Goal: Task Accomplishment & Management: Use online tool/utility

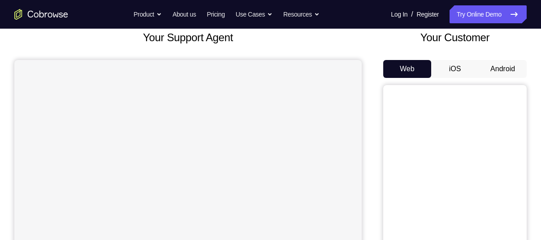
scroll to position [56, 0]
click at [499, 62] on button "Android" at bounding box center [503, 69] width 48 height 18
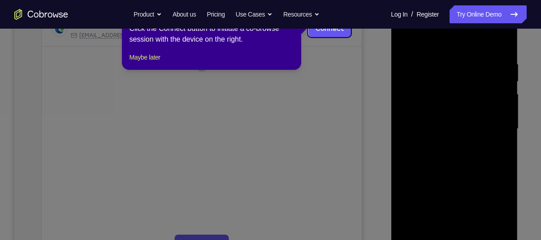
scroll to position [76, 0]
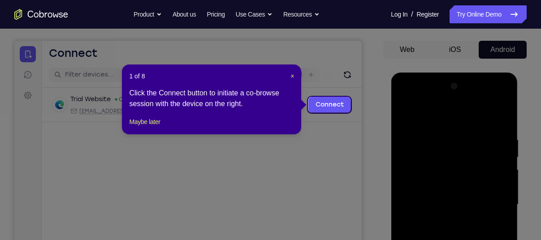
click at [295, 74] on div "1 of 8 × Click the Connect button to initiate a co-browse session with the devi…" at bounding box center [211, 100] width 179 height 70
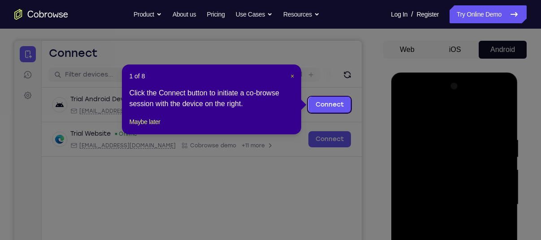
click at [293, 75] on span "×" at bounding box center [292, 76] width 4 height 7
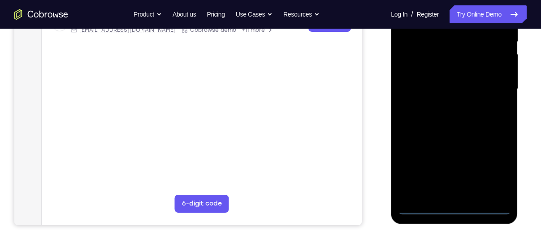
scroll to position [195, 0]
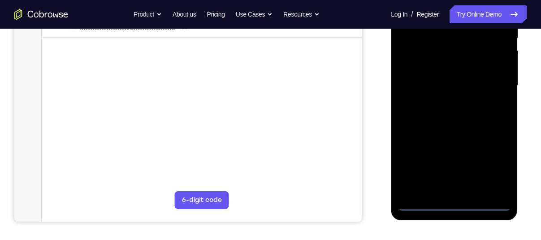
click at [451, 205] on div at bounding box center [453, 85] width 113 height 251
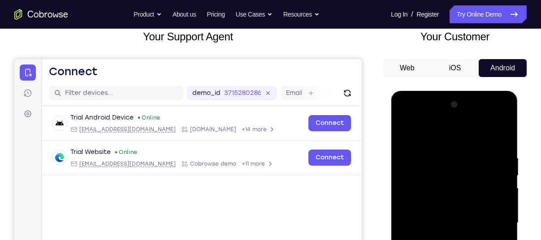
scroll to position [57, 0]
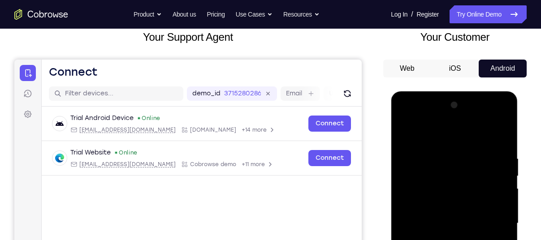
drag, startPoint x: 466, startPoint y: 162, endPoint x: 342, endPoint y: 129, distance: 128.4
click at [391, 129] on html "Online web based iOS Simulators and Android Emulators. Run iPhone, iPad, Mobile…" at bounding box center [455, 225] width 128 height 269
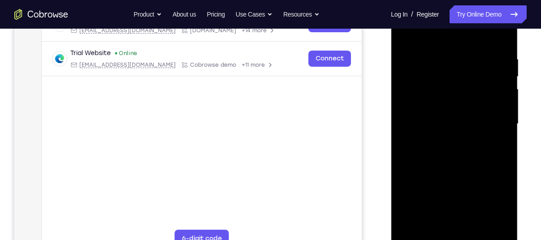
scroll to position [169, 0]
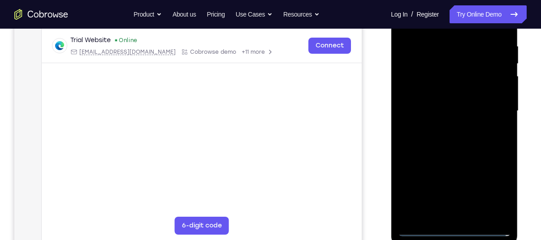
click at [491, 190] on div at bounding box center [453, 111] width 113 height 251
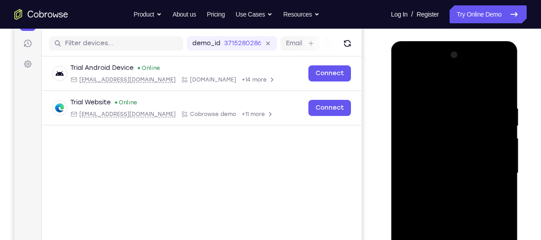
scroll to position [108, 0]
click at [408, 62] on div at bounding box center [453, 172] width 113 height 251
click at [490, 166] on div at bounding box center [453, 172] width 113 height 251
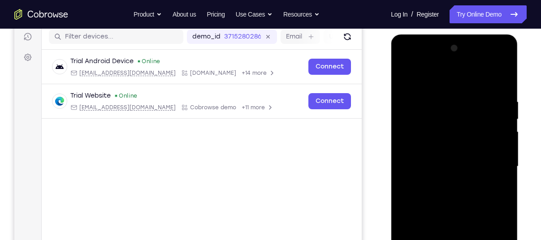
scroll to position [145, 0]
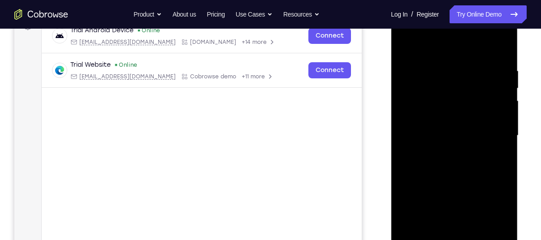
click at [444, 150] on div at bounding box center [453, 135] width 113 height 251
click at [424, 127] on div at bounding box center [453, 135] width 113 height 251
click at [431, 118] on div at bounding box center [453, 135] width 113 height 251
click at [431, 134] on div at bounding box center [453, 135] width 113 height 251
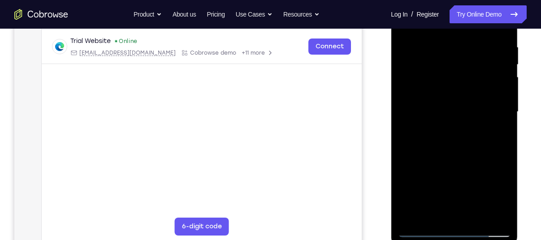
scroll to position [173, 0]
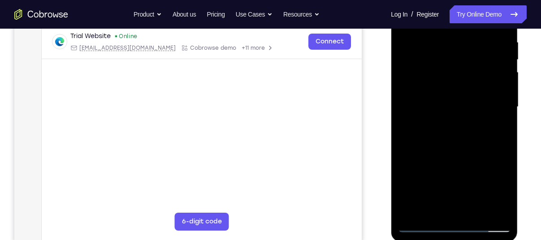
click at [457, 146] on div at bounding box center [453, 107] width 113 height 251
drag, startPoint x: 457, startPoint y: 153, endPoint x: 456, endPoint y: 147, distance: 6.0
click at [456, 147] on div at bounding box center [453, 107] width 113 height 251
drag, startPoint x: 429, startPoint y: 170, endPoint x: 429, endPoint y: 116, distance: 54.7
click at [429, 116] on div at bounding box center [453, 107] width 113 height 251
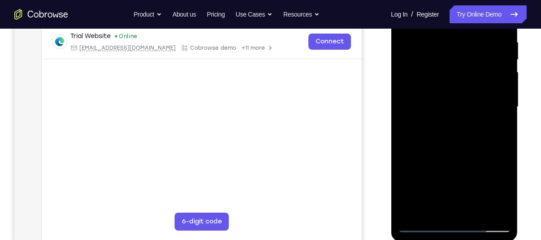
click at [404, 168] on div at bounding box center [453, 107] width 113 height 251
drag, startPoint x: 432, startPoint y: 118, endPoint x: 438, endPoint y: 176, distance: 57.6
click at [438, 176] on div at bounding box center [453, 107] width 113 height 251
click at [440, 27] on nav "Go back Powerful, Flexible and Trustworthy. Avoid all extra friction for both A…" at bounding box center [270, 14] width 541 height 29
click at [440, 31] on div at bounding box center [453, 107] width 113 height 251
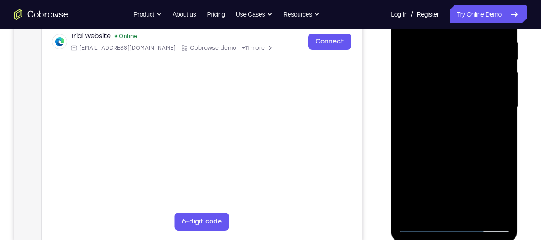
drag, startPoint x: 476, startPoint y: 134, endPoint x: 475, endPoint y: 155, distance: 21.1
click at [475, 155] on div at bounding box center [453, 107] width 113 height 251
click at [442, 34] on div at bounding box center [453, 107] width 113 height 251
drag, startPoint x: 472, startPoint y: 87, endPoint x: 466, endPoint y: 113, distance: 26.8
click at [466, 113] on div at bounding box center [453, 107] width 113 height 251
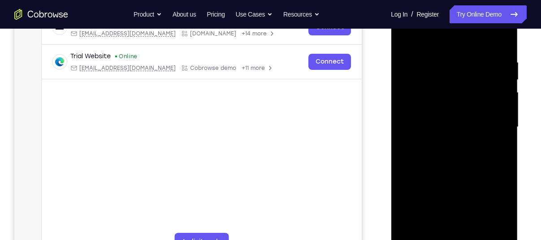
scroll to position [153, 0]
click at [493, 36] on div at bounding box center [453, 127] width 113 height 251
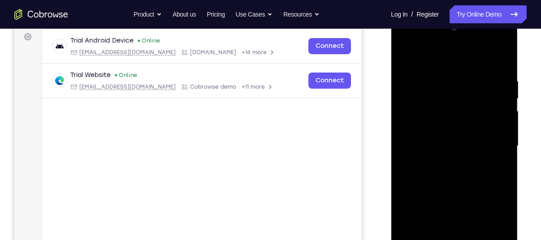
scroll to position [133, 0]
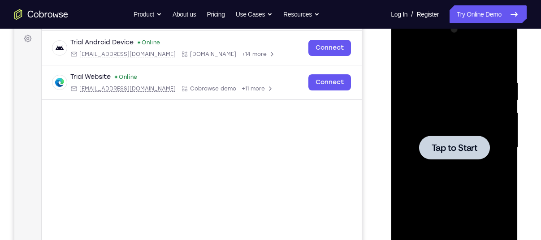
click at [457, 139] on div at bounding box center [454, 148] width 71 height 24
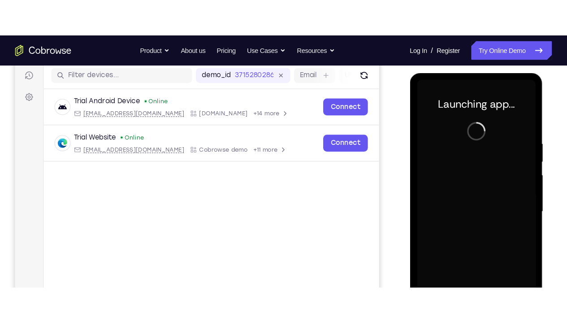
scroll to position [112, 0]
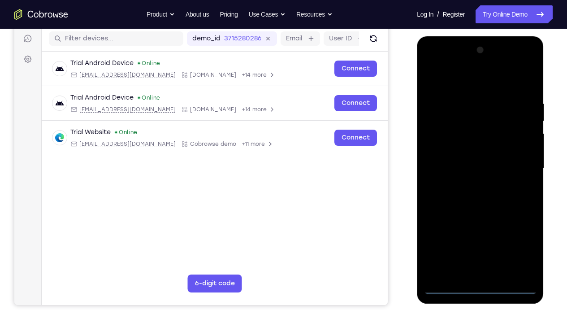
click at [480, 240] on div at bounding box center [479, 168] width 113 height 251
click at [520, 240] on div at bounding box center [479, 168] width 113 height 251
click at [443, 63] on div at bounding box center [479, 168] width 113 height 251
click at [518, 160] on div at bounding box center [479, 168] width 113 height 251
click at [469, 186] on div at bounding box center [479, 168] width 113 height 251
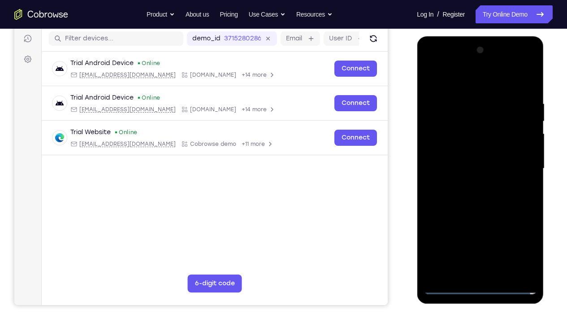
click at [457, 159] on div at bounding box center [479, 168] width 113 height 251
click at [463, 151] on div at bounding box center [479, 168] width 113 height 251
click at [466, 166] on div at bounding box center [479, 168] width 113 height 251
click at [468, 94] on div at bounding box center [479, 168] width 113 height 251
click at [490, 209] on div at bounding box center [479, 168] width 113 height 251
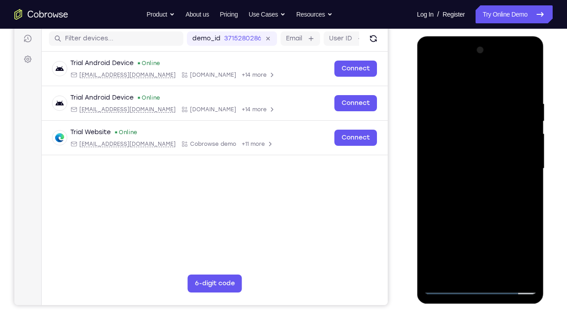
click at [524, 76] on div at bounding box center [479, 168] width 113 height 251
click at [470, 95] on div at bounding box center [479, 168] width 113 height 251
click at [516, 240] on div at bounding box center [479, 168] width 113 height 251
click at [527, 160] on div at bounding box center [479, 168] width 113 height 251
drag, startPoint x: 526, startPoint y: 147, endPoint x: 447, endPoint y: 148, distance: 79.8
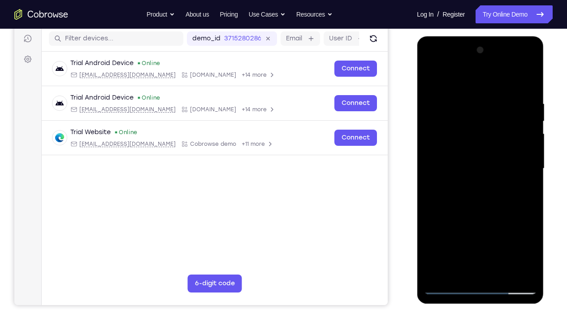
click at [447, 148] on div at bounding box center [479, 168] width 113 height 251
click at [525, 78] on div at bounding box center [479, 168] width 113 height 251
click at [481, 194] on div at bounding box center [479, 168] width 113 height 251
drag, startPoint x: 481, startPoint y: 194, endPoint x: 481, endPoint y: 160, distance: 33.2
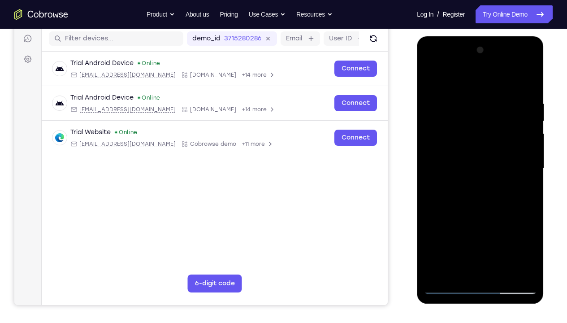
click at [481, 160] on div at bounding box center [479, 168] width 113 height 251
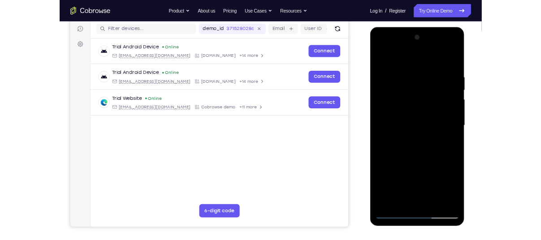
scroll to position [142, 0]
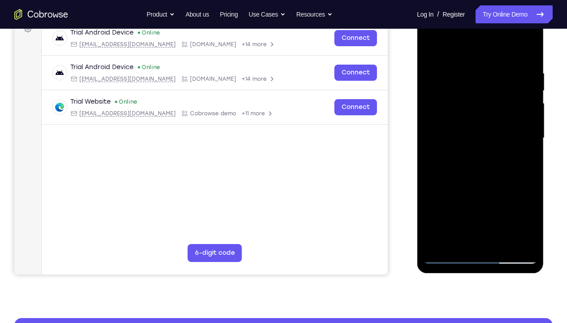
drag, startPoint x: 457, startPoint y: 166, endPoint x: 459, endPoint y: 155, distance: 10.7
click at [459, 155] on div at bounding box center [479, 138] width 113 height 251
click at [501, 240] on div at bounding box center [479, 138] width 113 height 251
click at [476, 184] on div at bounding box center [479, 138] width 113 height 251
click at [473, 130] on div at bounding box center [479, 138] width 113 height 251
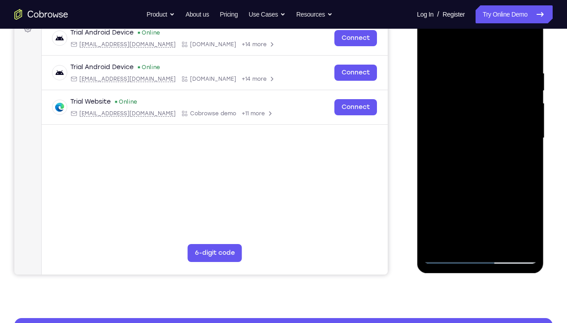
click at [476, 172] on div at bounding box center [479, 138] width 113 height 251
click at [429, 46] on div at bounding box center [479, 138] width 113 height 251
click at [467, 70] on div at bounding box center [479, 138] width 113 height 251
click at [528, 48] on div at bounding box center [479, 138] width 113 height 251
drag, startPoint x: 512, startPoint y: 121, endPoint x: 514, endPoint y: 101, distance: 19.8
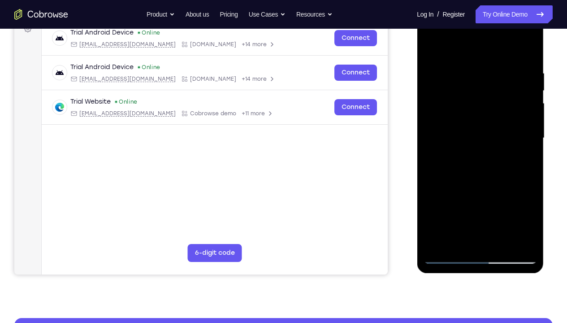
click at [514, 101] on div at bounding box center [479, 138] width 113 height 251
drag, startPoint x: 501, startPoint y: 163, endPoint x: 485, endPoint y: 246, distance: 83.8
click at [485, 240] on div at bounding box center [479, 138] width 113 height 251
click at [499, 70] on div at bounding box center [479, 138] width 113 height 251
click at [527, 47] on div at bounding box center [479, 138] width 113 height 251
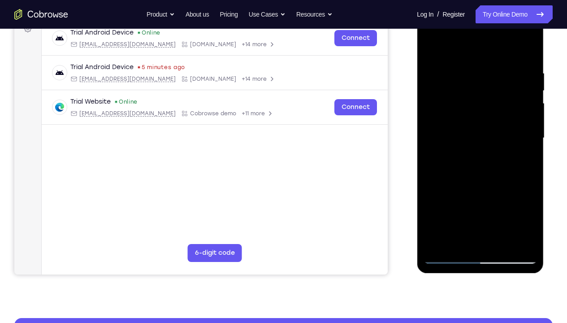
click at [531, 48] on div at bounding box center [479, 138] width 113 height 251
click at [498, 61] on div at bounding box center [479, 138] width 113 height 251
click at [436, 60] on div at bounding box center [479, 138] width 113 height 251
click at [436, 63] on div at bounding box center [479, 138] width 113 height 251
click at [430, 44] on div at bounding box center [479, 138] width 113 height 251
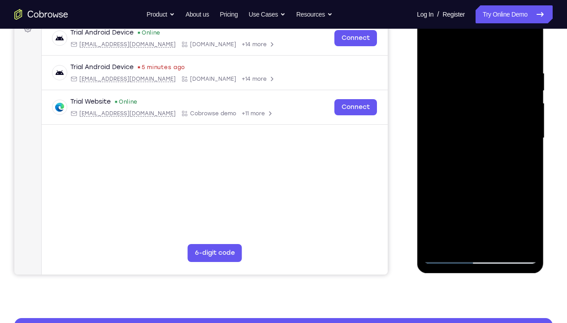
click at [504, 61] on div at bounding box center [479, 138] width 113 height 251
click at [519, 60] on div at bounding box center [479, 138] width 113 height 251
click at [436, 60] on div at bounding box center [479, 138] width 113 height 251
click at [437, 71] on div at bounding box center [479, 138] width 113 height 251
click at [431, 47] on div at bounding box center [479, 138] width 113 height 251
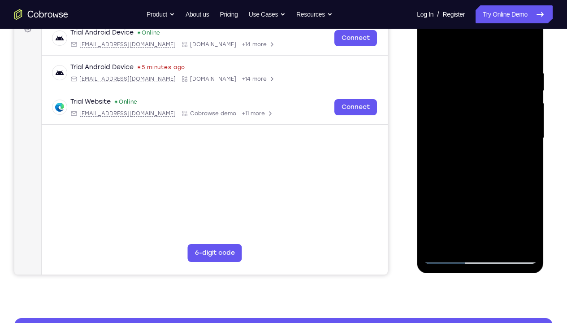
click at [438, 240] on div at bounding box center [479, 138] width 113 height 251
drag, startPoint x: 487, startPoint y: 173, endPoint x: 492, endPoint y: 124, distance: 49.5
click at [492, 124] on div at bounding box center [479, 138] width 113 height 251
click at [522, 240] on div at bounding box center [479, 138] width 113 height 251
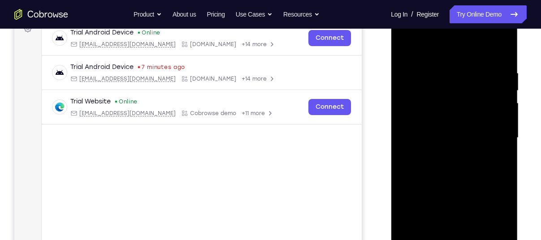
drag, startPoint x: 483, startPoint y: 136, endPoint x: 467, endPoint y: 190, distance: 56.9
click at [467, 190] on div at bounding box center [453, 138] width 113 height 251
drag, startPoint x: 414, startPoint y: 130, endPoint x: 429, endPoint y: 40, distance: 91.7
click at [429, 40] on div at bounding box center [453, 138] width 113 height 251
drag, startPoint x: 443, startPoint y: 139, endPoint x: 444, endPoint y: 95, distance: 44.8
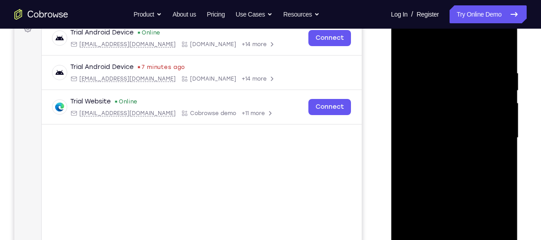
click at [444, 95] on div at bounding box center [453, 138] width 113 height 251
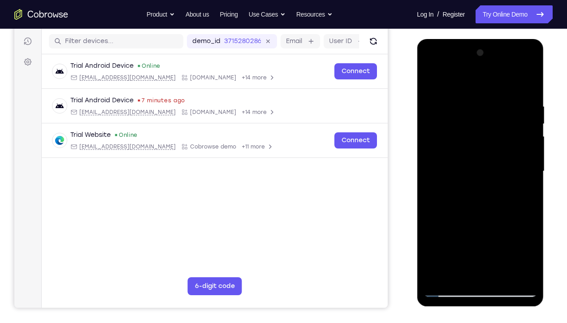
scroll to position [113, 0]
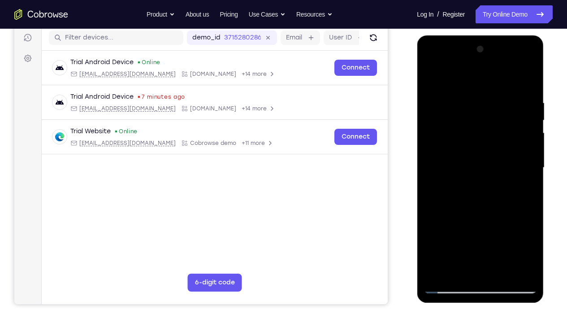
click at [436, 240] on div at bounding box center [479, 167] width 113 height 251
drag, startPoint x: 526, startPoint y: 97, endPoint x: 479, endPoint y: 105, distance: 48.1
click at [479, 105] on div at bounding box center [479, 167] width 113 height 251
drag, startPoint x: 521, startPoint y: 101, endPoint x: 481, endPoint y: 105, distance: 40.0
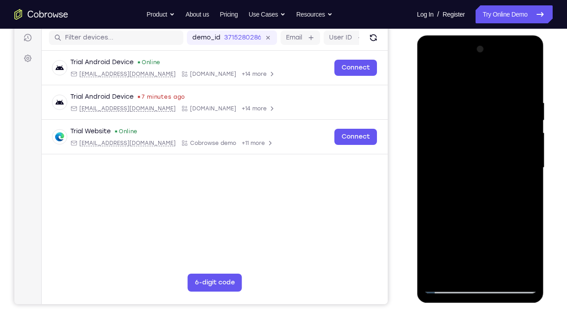
drag, startPoint x: 481, startPoint y: 105, endPoint x: 540, endPoint y: 139, distance: 68.1
click at [540, 139] on div at bounding box center [480, 168] width 127 height 267
drag, startPoint x: 516, startPoint y: 92, endPoint x: 469, endPoint y: 100, distance: 47.3
drag, startPoint x: 52, startPoint y: 65, endPoint x: 524, endPoint y: 135, distance: 476.5
click at [524, 135] on div at bounding box center [480, 167] width 143 height 276
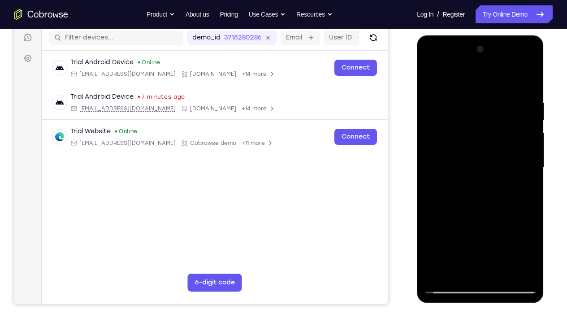
drag, startPoint x: 522, startPoint y: 101, endPoint x: 459, endPoint y: 98, distance: 62.3
click at [459, 98] on div at bounding box center [479, 167] width 113 height 251
drag, startPoint x: 522, startPoint y: 99, endPoint x: 484, endPoint y: 97, distance: 37.2
click at [484, 97] on div at bounding box center [479, 167] width 113 height 251
drag, startPoint x: 521, startPoint y: 99, endPoint x: 476, endPoint y: 97, distance: 45.3
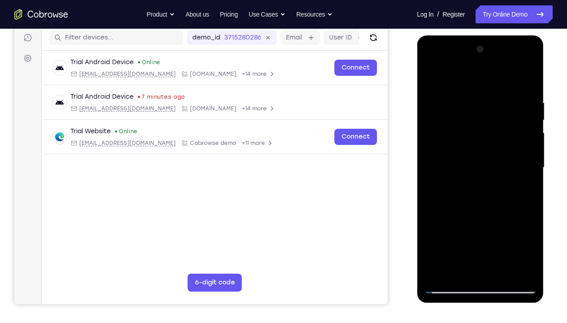
click at [476, 97] on div at bounding box center [479, 167] width 113 height 251
drag, startPoint x: 512, startPoint y: 97, endPoint x: 458, endPoint y: 92, distance: 53.5
click at [458, 92] on div at bounding box center [479, 167] width 113 height 251
drag, startPoint x: 509, startPoint y: 88, endPoint x: 452, endPoint y: 90, distance: 57.4
click at [452, 90] on div at bounding box center [479, 167] width 113 height 251
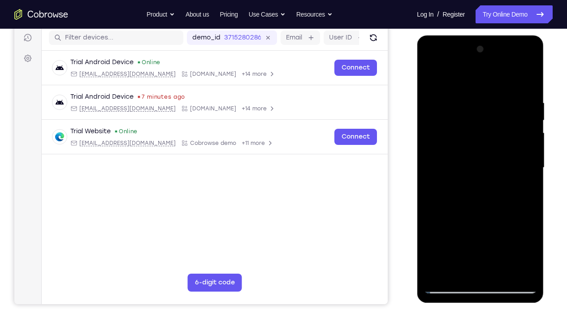
drag, startPoint x: 502, startPoint y: 159, endPoint x: 501, endPoint y: 101, distance: 57.8
click at [501, 101] on div at bounding box center [479, 167] width 113 height 251
click at [531, 169] on div at bounding box center [479, 167] width 113 height 251
click at [431, 240] on div at bounding box center [479, 167] width 113 height 251
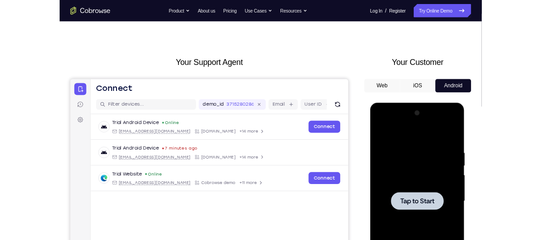
scroll to position [0, 0]
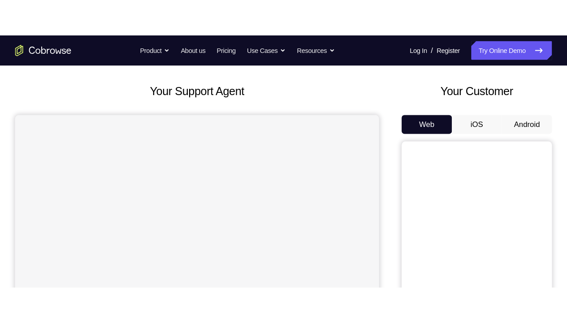
scroll to position [42, 0]
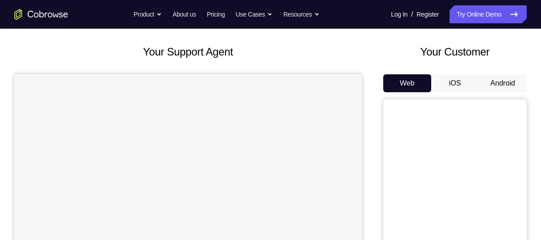
click at [499, 82] on button "Android" at bounding box center [503, 83] width 48 height 18
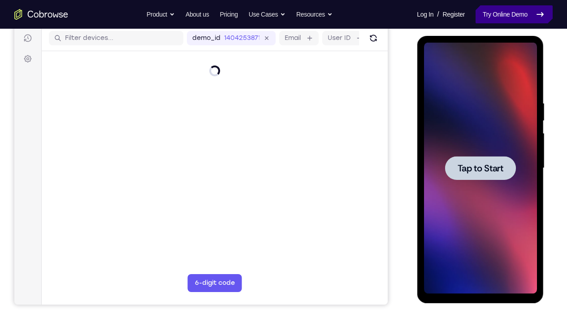
scroll to position [113, 0]
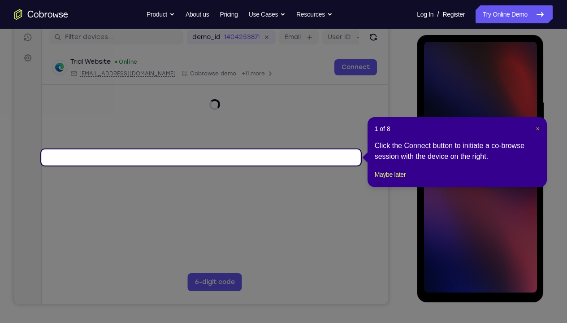
click at [537, 126] on span "×" at bounding box center [537, 128] width 4 height 7
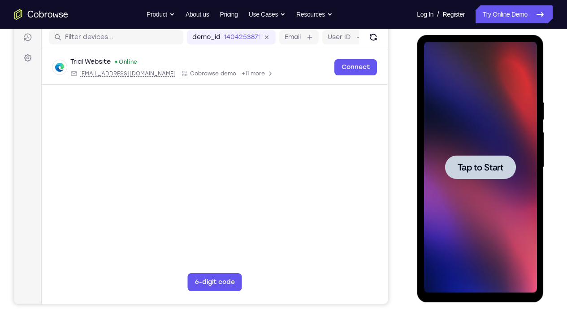
click at [476, 167] on span "Tap to Start" at bounding box center [480, 167] width 46 height 9
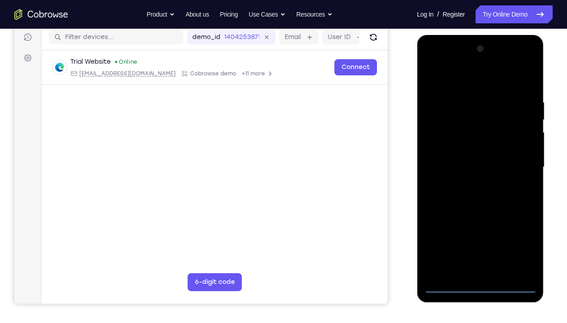
click at [480, 240] on div at bounding box center [479, 167] width 113 height 251
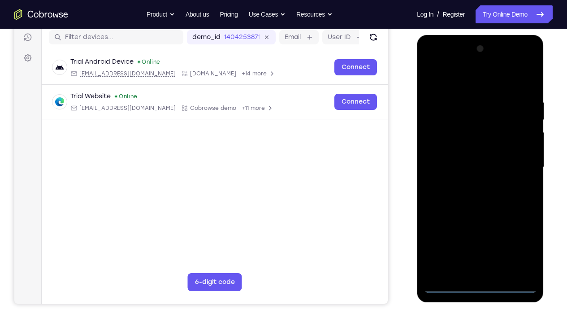
click at [514, 240] on div at bounding box center [479, 167] width 113 height 251
click at [445, 61] on div at bounding box center [479, 167] width 113 height 251
click at [520, 164] on div at bounding box center [479, 167] width 113 height 251
click at [468, 181] on div at bounding box center [479, 167] width 113 height 251
click at [459, 149] on div at bounding box center [479, 167] width 113 height 251
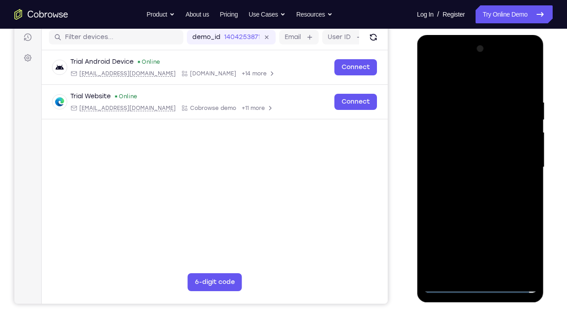
click at [462, 160] on div at bounding box center [479, 167] width 113 height 251
click at [529, 150] on div at bounding box center [479, 167] width 113 height 251
click at [484, 143] on div at bounding box center [479, 167] width 113 height 251
click at [521, 78] on div at bounding box center [479, 167] width 113 height 251
click at [505, 193] on div at bounding box center [479, 167] width 113 height 251
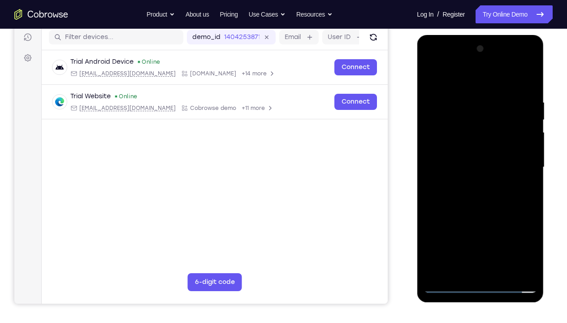
click at [505, 193] on div at bounding box center [479, 167] width 113 height 251
click at [529, 190] on div at bounding box center [479, 167] width 113 height 251
click at [517, 200] on div at bounding box center [479, 167] width 113 height 251
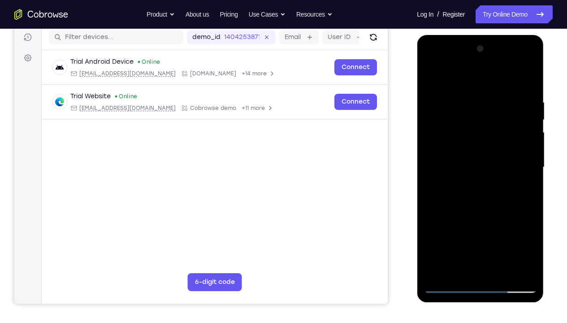
click at [528, 194] on div at bounding box center [479, 167] width 113 height 251
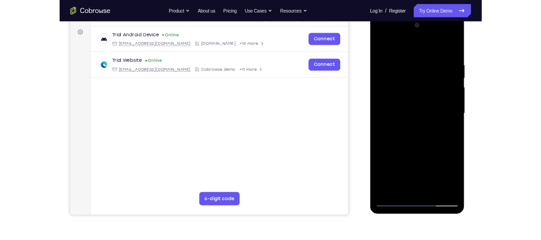
scroll to position [131, 0]
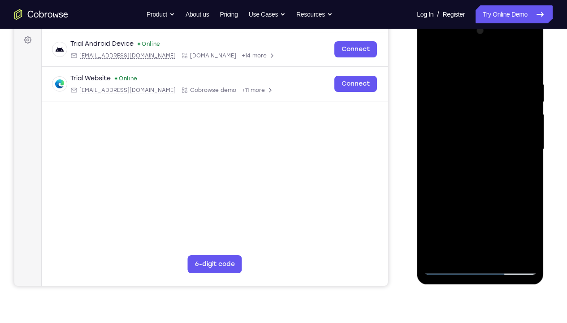
click at [529, 175] on div at bounding box center [479, 149] width 113 height 251
click at [506, 190] on div at bounding box center [479, 149] width 113 height 251
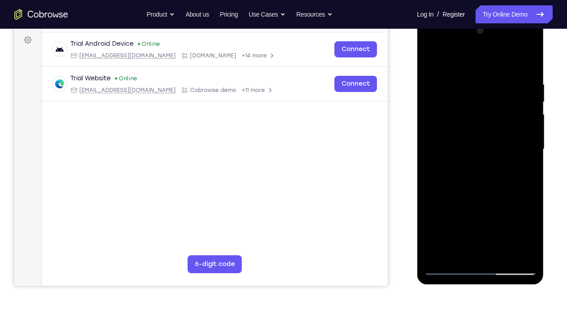
click at [532, 164] on div at bounding box center [479, 149] width 113 height 251
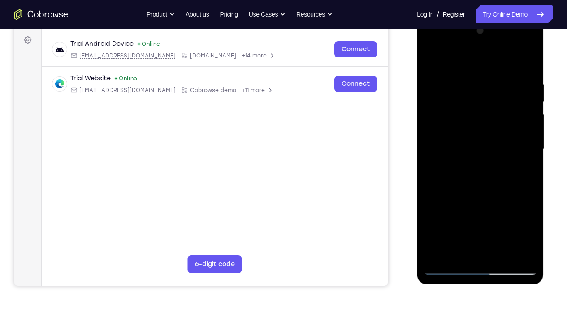
click at [529, 120] on div at bounding box center [479, 149] width 113 height 251
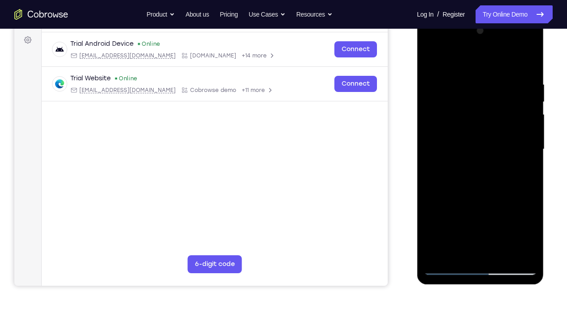
click at [529, 120] on div at bounding box center [479, 149] width 113 height 251
click at [532, 124] on div at bounding box center [479, 149] width 113 height 251
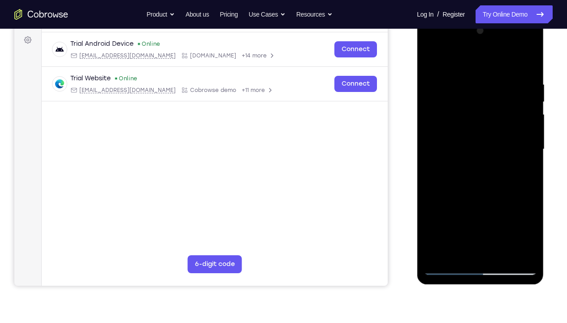
click at [532, 124] on div at bounding box center [479, 149] width 113 height 251
click at [518, 43] on div at bounding box center [479, 149] width 113 height 251
click at [446, 40] on div at bounding box center [479, 149] width 113 height 251
click at [441, 122] on div at bounding box center [479, 149] width 113 height 251
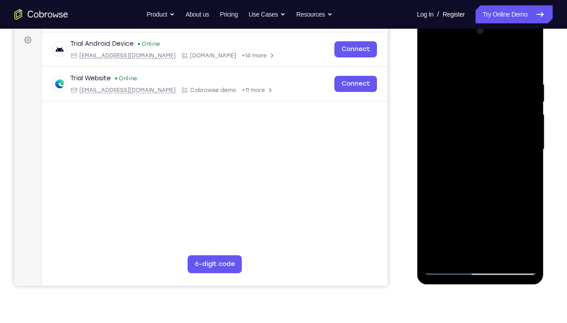
click at [456, 146] on div at bounding box center [479, 149] width 113 height 251
click at [461, 140] on div at bounding box center [479, 149] width 113 height 251
click at [524, 139] on div at bounding box center [479, 149] width 113 height 251
click at [497, 159] on div at bounding box center [479, 149] width 113 height 251
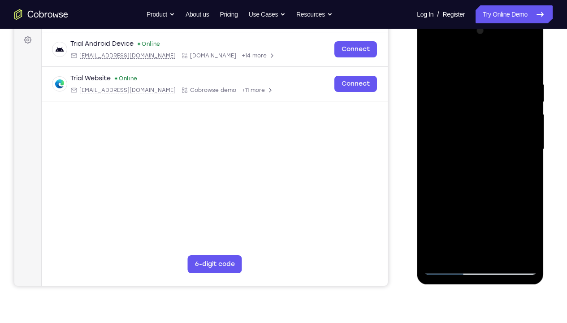
click at [497, 158] on div at bounding box center [479, 149] width 113 height 251
click at [519, 60] on div at bounding box center [479, 149] width 113 height 251
click at [488, 190] on div at bounding box center [479, 149] width 113 height 251
click at [513, 129] on div at bounding box center [479, 149] width 113 height 251
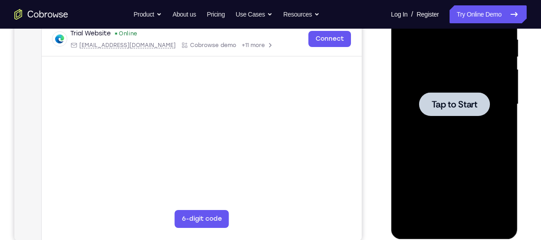
scroll to position [129, 0]
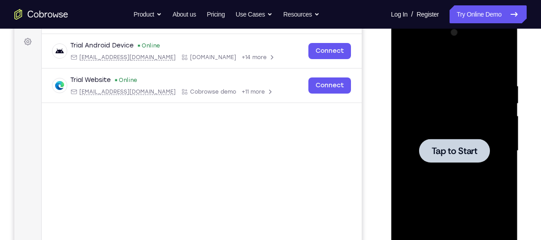
click at [455, 142] on div at bounding box center [454, 151] width 71 height 24
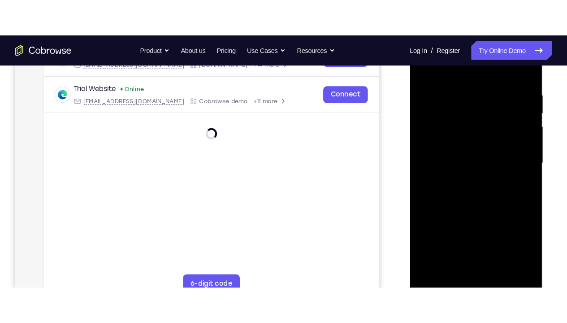
scroll to position [145, 0]
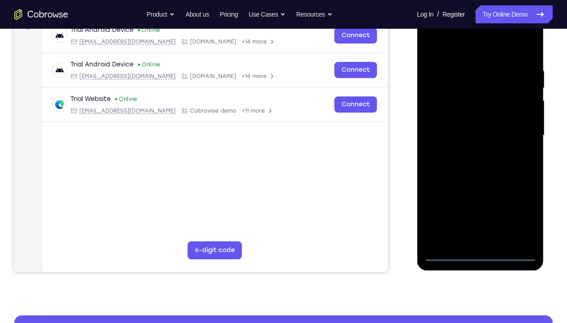
click at [479, 240] on div at bounding box center [479, 135] width 113 height 251
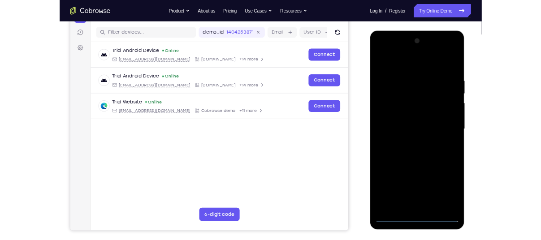
scroll to position [108, 0]
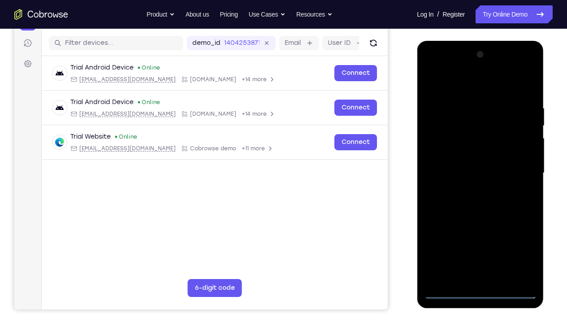
click at [516, 240] on div at bounding box center [479, 172] width 113 height 251
click at [448, 63] on div at bounding box center [479, 172] width 113 height 251
click at [446, 67] on div at bounding box center [479, 172] width 113 height 251
click at [444, 143] on div at bounding box center [479, 172] width 113 height 251
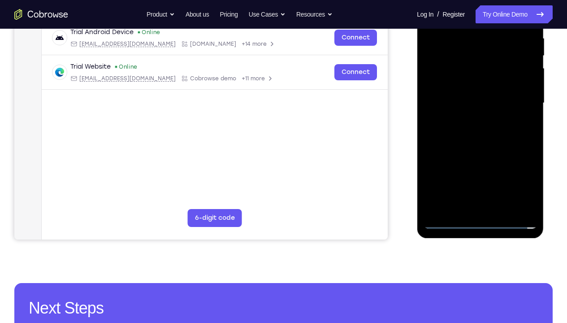
scroll to position [121, 0]
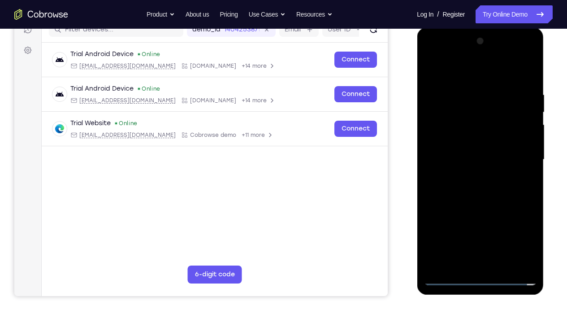
click at [448, 154] on div at bounding box center [479, 159] width 113 height 251
click at [454, 149] on div at bounding box center [479, 159] width 113 height 251
click at [480, 167] on div at bounding box center [479, 159] width 113 height 251
click at [479, 198] on div at bounding box center [479, 159] width 113 height 251
click at [528, 133] on div at bounding box center [479, 159] width 113 height 251
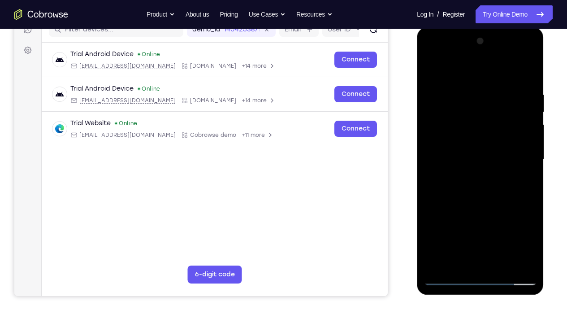
click at [501, 139] on div at bounding box center [479, 159] width 113 height 251
click at [459, 140] on div at bounding box center [479, 159] width 113 height 251
click at [518, 70] on div at bounding box center [479, 159] width 113 height 251
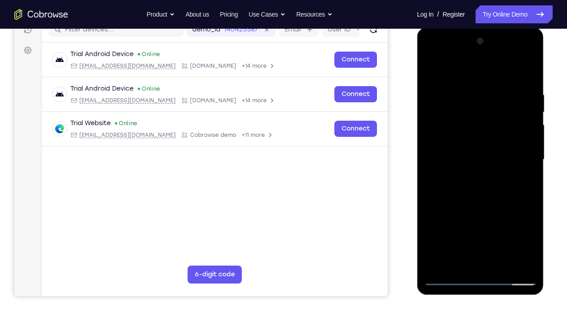
click at [429, 69] on div at bounding box center [479, 159] width 113 height 251
click at [472, 167] on div at bounding box center [479, 159] width 113 height 251
click at [463, 200] on div at bounding box center [479, 159] width 113 height 251
click at [522, 137] on div at bounding box center [479, 159] width 113 height 251
click at [469, 134] on div at bounding box center [479, 159] width 113 height 251
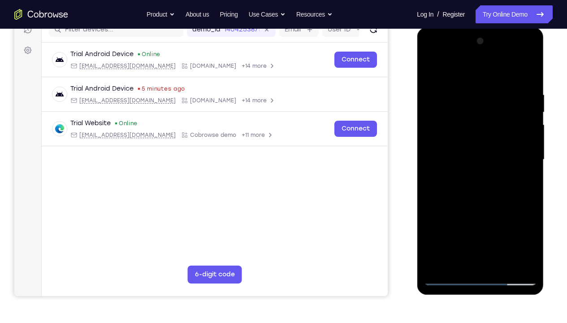
click at [469, 134] on div at bounding box center [479, 159] width 113 height 251
click at [457, 144] on div at bounding box center [479, 159] width 113 height 251
click at [523, 161] on div at bounding box center [479, 159] width 113 height 251
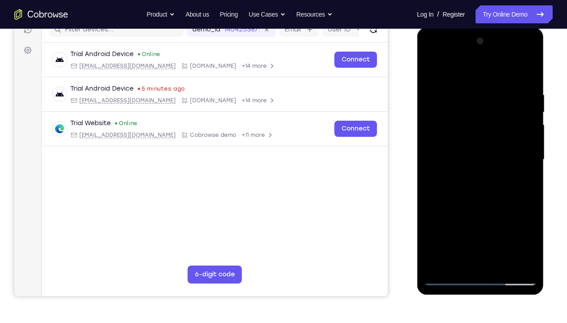
click at [524, 133] on div at bounding box center [479, 159] width 113 height 251
click at [429, 71] on div at bounding box center [479, 159] width 113 height 251
click at [518, 50] on div at bounding box center [479, 159] width 113 height 251
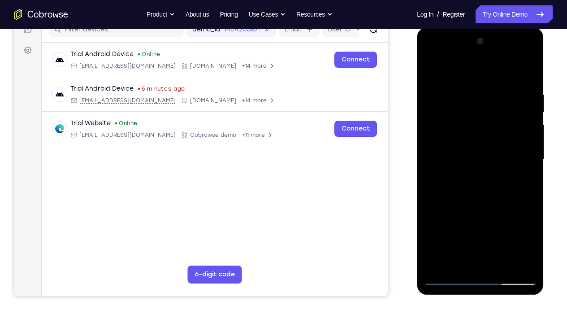
click at [446, 51] on div at bounding box center [479, 159] width 113 height 251
click at [517, 157] on div at bounding box center [479, 159] width 113 height 251
click at [472, 175] on div at bounding box center [479, 159] width 113 height 251
click at [453, 151] on div at bounding box center [479, 159] width 113 height 251
click at [453, 147] on div at bounding box center [479, 159] width 113 height 251
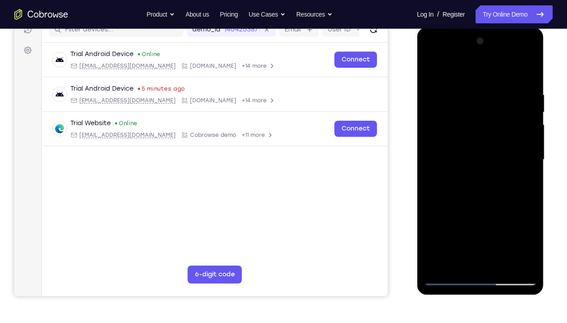
click at [455, 139] on div at bounding box center [479, 159] width 113 height 251
click at [457, 157] on div at bounding box center [479, 159] width 113 height 251
click at [485, 184] on div at bounding box center [479, 159] width 113 height 251
click at [466, 173] on div at bounding box center [479, 159] width 113 height 251
click at [481, 155] on div at bounding box center [479, 159] width 113 height 251
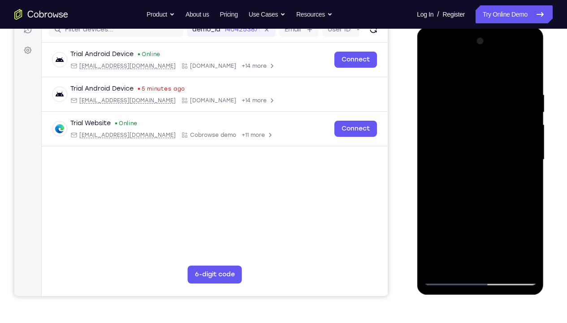
click at [483, 183] on div at bounding box center [479, 159] width 113 height 251
click at [525, 168] on div at bounding box center [479, 159] width 113 height 251
click at [523, 140] on div at bounding box center [479, 159] width 113 height 251
click at [487, 156] on div at bounding box center [479, 159] width 113 height 251
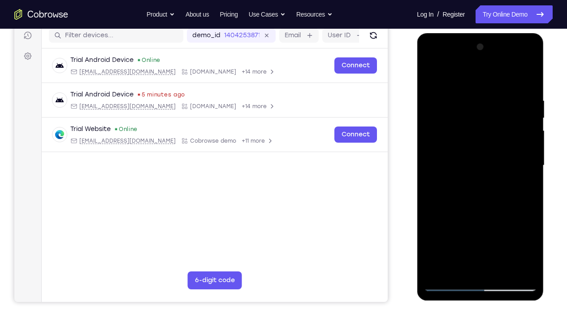
scroll to position [111, 0]
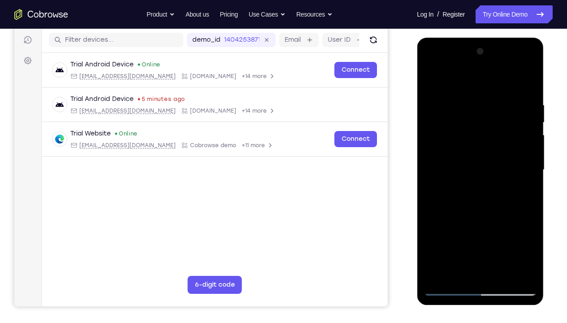
click at [487, 197] on div at bounding box center [479, 169] width 113 height 251
click at [518, 183] on div at bounding box center [479, 169] width 113 height 251
click at [520, 77] on div at bounding box center [479, 169] width 113 height 251
click at [431, 220] on div at bounding box center [479, 169] width 113 height 251
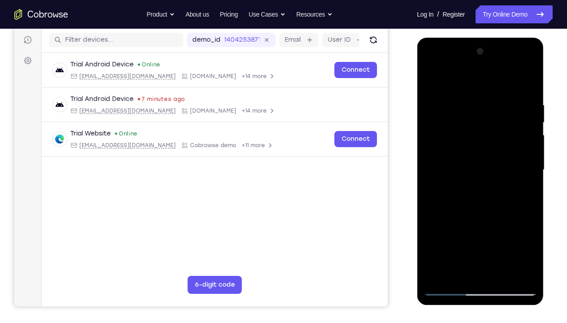
click at [528, 75] on div at bounding box center [479, 169] width 113 height 251
click at [531, 76] on div at bounding box center [479, 169] width 113 height 251
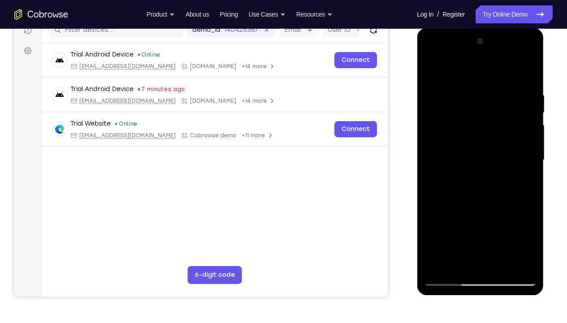
scroll to position [121, 0]
click at [439, 97] on div at bounding box center [479, 159] width 113 height 251
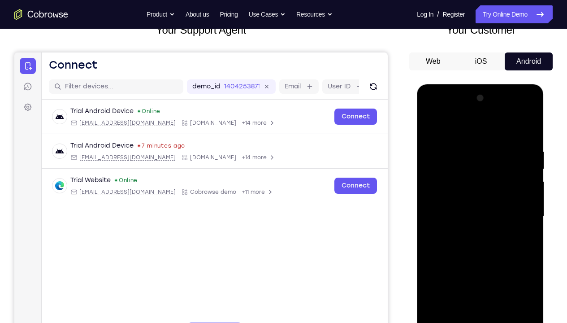
scroll to position [57, 0]
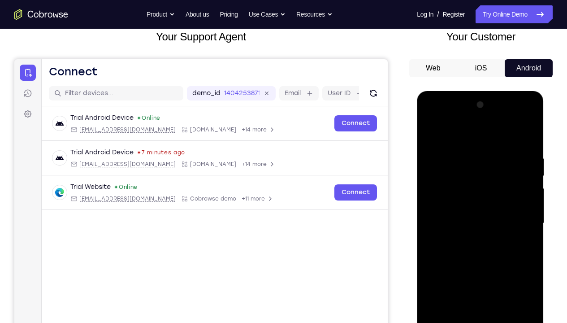
click at [478, 161] on div at bounding box center [479, 223] width 113 height 251
click at [430, 129] on div at bounding box center [479, 223] width 113 height 251
click at [437, 155] on div at bounding box center [479, 223] width 113 height 251
click at [439, 151] on div at bounding box center [479, 223] width 113 height 251
click at [431, 130] on div at bounding box center [479, 223] width 113 height 251
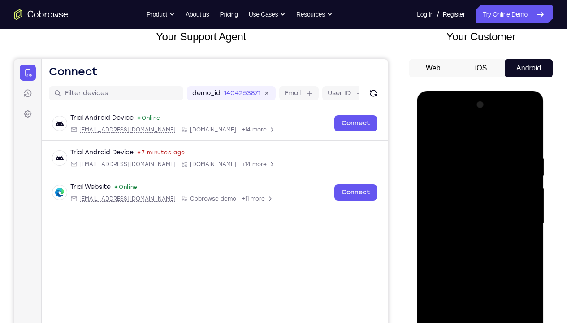
click at [431, 130] on div at bounding box center [479, 223] width 113 height 251
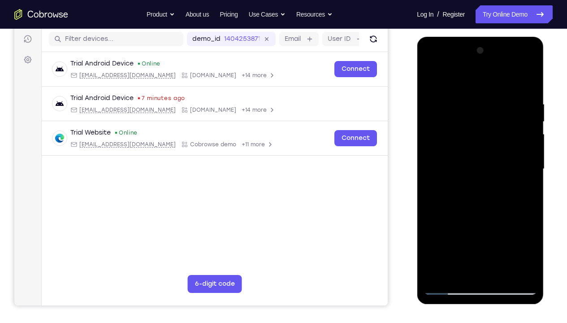
scroll to position [114, 0]
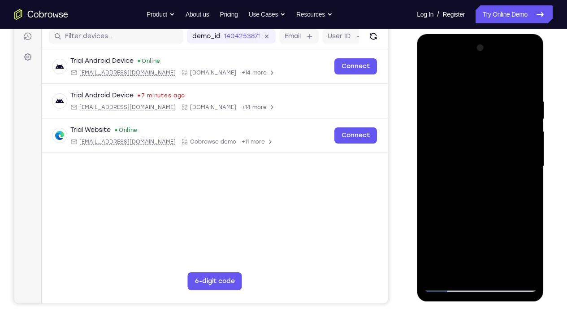
click at [435, 240] on div at bounding box center [479, 166] width 113 height 251
click at [524, 240] on div at bounding box center [479, 166] width 113 height 251
click at [532, 72] on div at bounding box center [479, 166] width 113 height 251
click at [531, 126] on div at bounding box center [479, 166] width 113 height 251
click at [439, 240] on div at bounding box center [479, 166] width 113 height 251
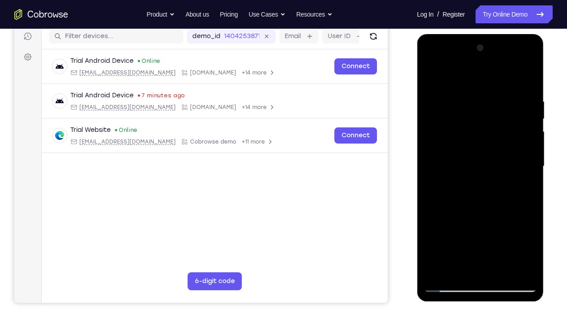
click at [518, 95] on div at bounding box center [479, 166] width 113 height 251
click at [528, 76] on div at bounding box center [479, 166] width 113 height 251
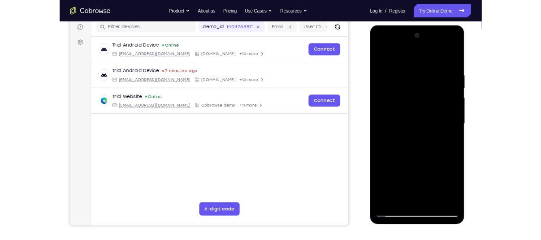
scroll to position [104, 0]
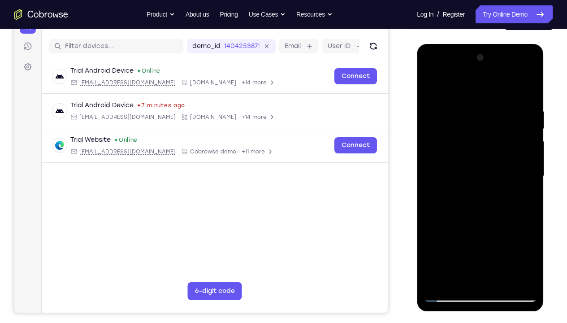
click at [497, 163] on div at bounding box center [479, 176] width 113 height 251
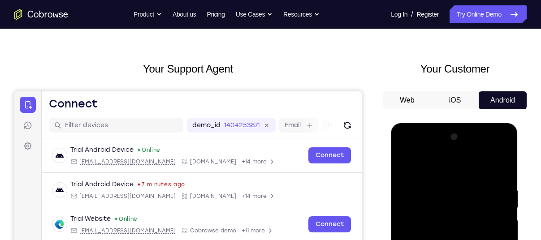
scroll to position [0, 0]
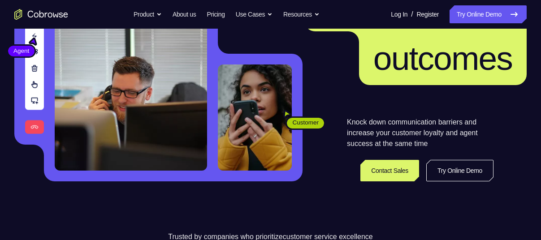
scroll to position [123, 0]
click at [448, 174] on link "Try Online Demo" at bounding box center [459, 171] width 67 height 22
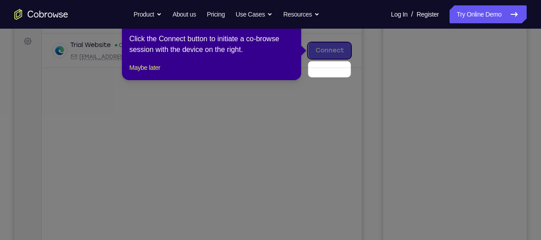
scroll to position [95, 0]
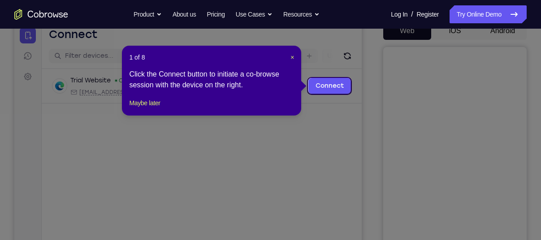
click at [318, 116] on icon at bounding box center [274, 120] width 548 height 240
click at [327, 81] on link "Connect" at bounding box center [329, 86] width 43 height 16
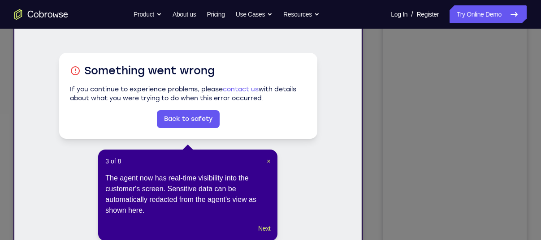
scroll to position [172, 0]
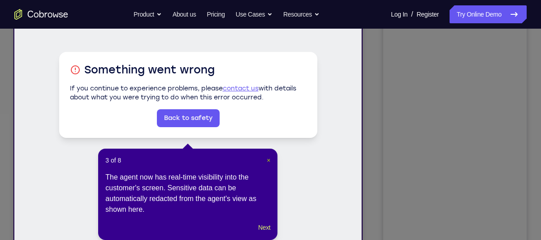
click at [268, 158] on span "×" at bounding box center [269, 160] width 4 height 7
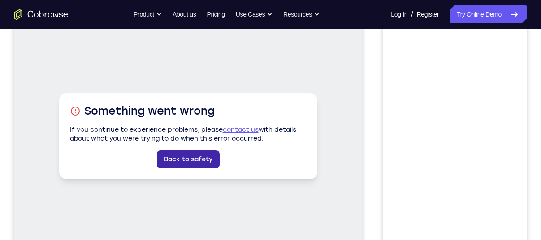
scroll to position [130, 0]
click at [189, 155] on link "Back to safety" at bounding box center [188, 160] width 63 height 18
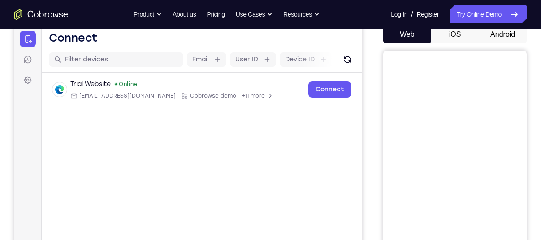
scroll to position [91, 0]
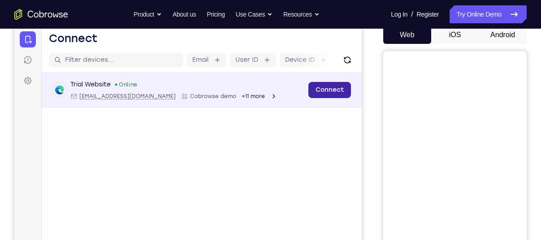
click at [326, 85] on link "Connect" at bounding box center [329, 90] width 43 height 16
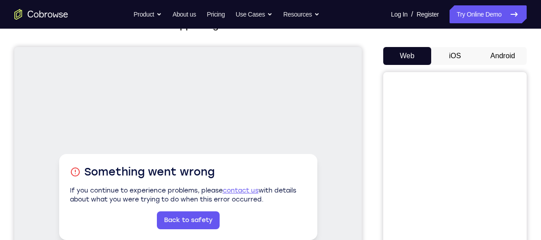
scroll to position [67, 0]
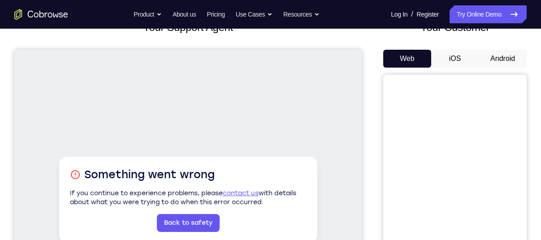
click at [509, 52] on button "Android" at bounding box center [503, 59] width 48 height 18
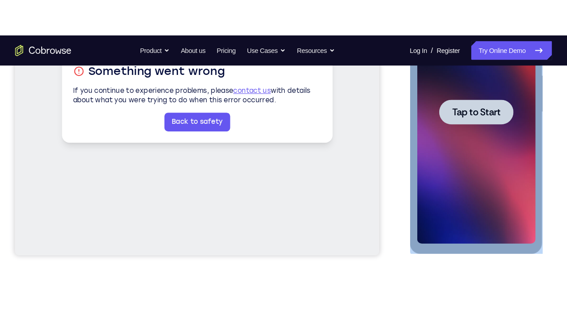
scroll to position [208, 0]
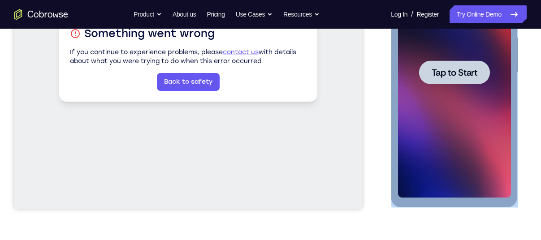
click at [477, 68] on span "Tap to Start" at bounding box center [454, 72] width 46 height 9
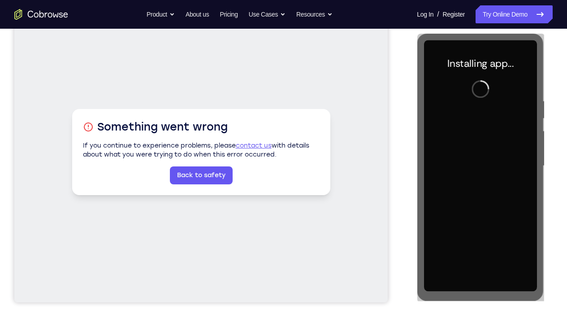
scroll to position [103, 0]
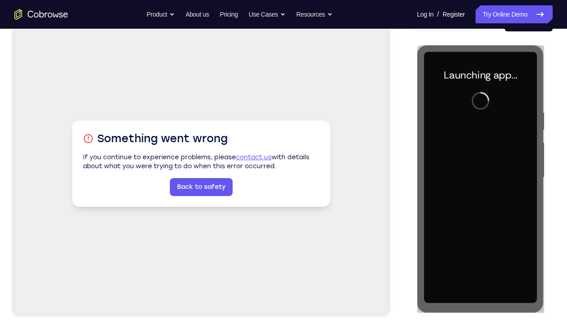
click at [540, 152] on div "Your Support Agent Your Customer Web iOS Android Next Steps We’d be happy to gi…" at bounding box center [283, 221] width 567 height 591
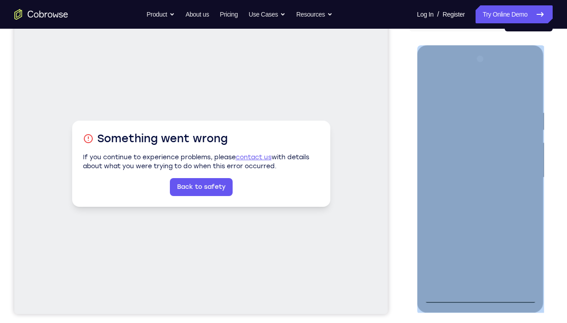
click at [483, 240] on div at bounding box center [479, 177] width 113 height 251
click at [520, 240] on div at bounding box center [479, 177] width 113 height 251
click at [443, 73] on div at bounding box center [479, 177] width 113 height 251
click at [519, 172] on div at bounding box center [479, 177] width 113 height 251
click at [471, 192] on div at bounding box center [479, 177] width 113 height 251
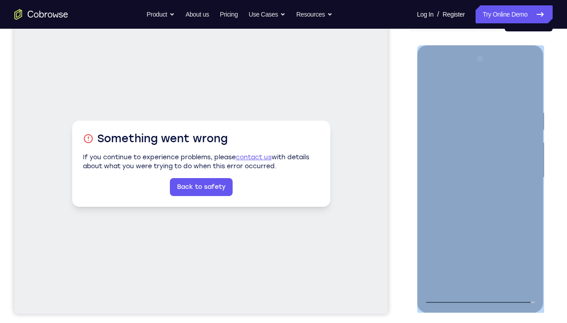
click at [458, 164] on div at bounding box center [479, 177] width 113 height 251
click at [465, 159] on div at bounding box center [479, 177] width 113 height 251
click at [526, 159] on div at bounding box center [479, 177] width 113 height 251
click at [494, 177] on div at bounding box center [479, 177] width 113 height 251
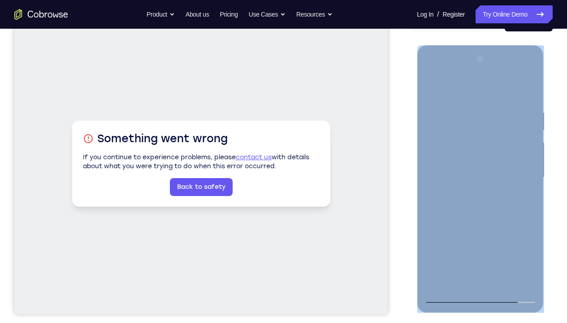
click at [476, 204] on div at bounding box center [479, 177] width 113 height 251
click at [469, 105] on div at bounding box center [479, 177] width 113 height 251
click at [486, 213] on div at bounding box center [479, 177] width 113 height 251
click at [471, 106] on div at bounding box center [479, 177] width 113 height 251
click at [526, 82] on div at bounding box center [479, 177] width 113 height 251
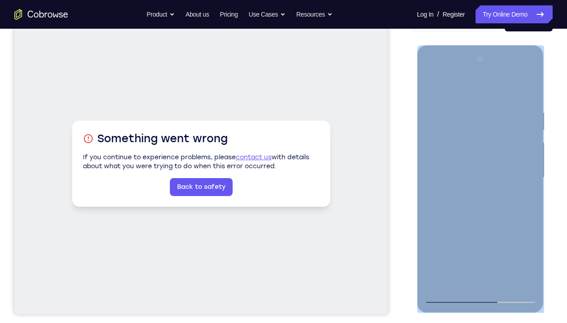
click at [458, 240] on div at bounding box center [479, 177] width 113 height 251
click at [445, 83] on div at bounding box center [479, 177] width 113 height 251
click at [472, 125] on div at bounding box center [479, 177] width 113 height 251
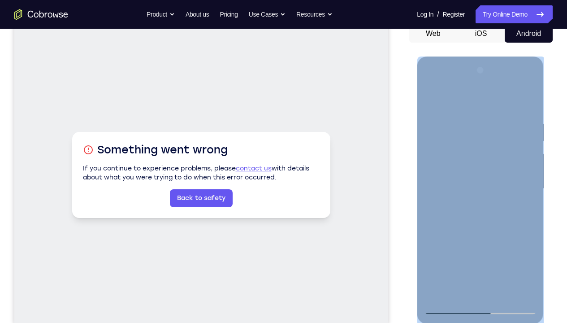
scroll to position [91, 0]
click at [438, 121] on div at bounding box center [479, 189] width 113 height 251
click at [430, 95] on div at bounding box center [479, 189] width 113 height 251
click at [513, 97] on div at bounding box center [479, 189] width 113 height 251
click at [527, 125] on div at bounding box center [479, 189] width 113 height 251
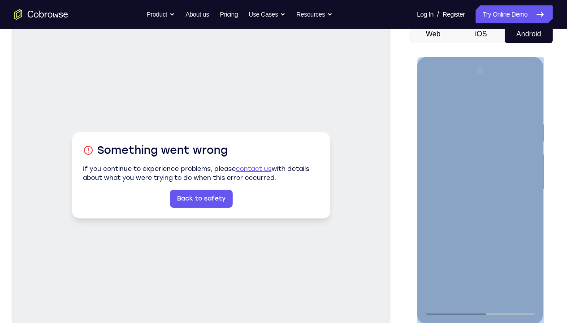
click at [469, 95] on div at bounding box center [479, 189] width 113 height 251
click at [514, 97] on div at bounding box center [479, 189] width 113 height 251
click at [466, 156] on div at bounding box center [479, 189] width 113 height 251
click at [524, 97] on div at bounding box center [479, 189] width 113 height 251
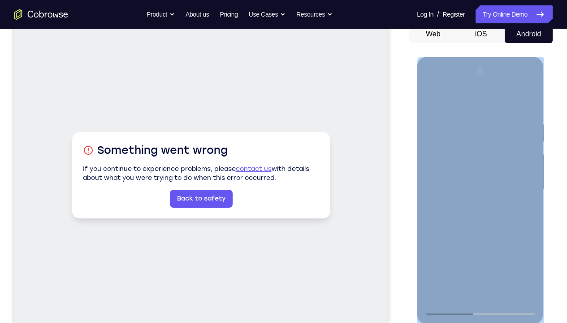
click at [451, 133] on div at bounding box center [479, 189] width 113 height 251
click at [530, 201] on div at bounding box center [479, 189] width 113 height 251
click at [530, 202] on div at bounding box center [479, 189] width 113 height 251
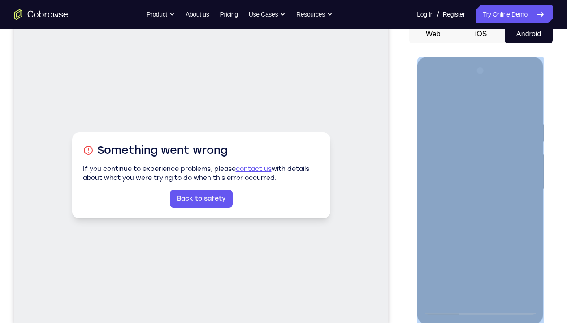
click at [440, 240] on div at bounding box center [479, 189] width 113 height 251
click at [436, 240] on div at bounding box center [479, 189] width 113 height 251
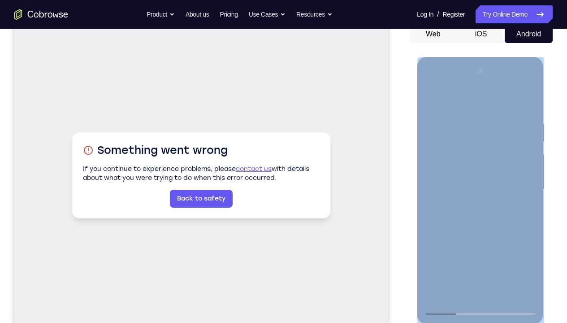
click at [445, 96] on div at bounding box center [479, 189] width 113 height 251
click at [529, 99] on div at bounding box center [479, 189] width 113 height 251
click at [435, 240] on div at bounding box center [479, 189] width 113 height 251
click at [480, 172] on div at bounding box center [479, 189] width 113 height 251
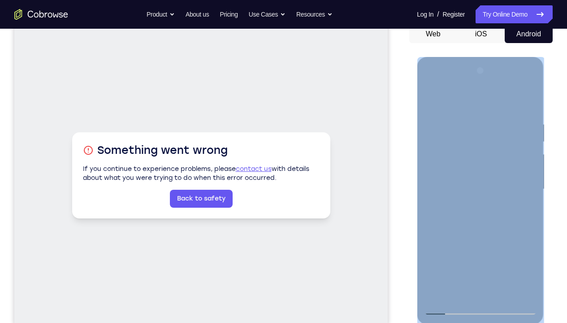
click at [526, 186] on div at bounding box center [479, 189] width 113 height 251
click at [430, 94] on div at bounding box center [479, 189] width 113 height 251
click at [432, 97] on div at bounding box center [479, 189] width 113 height 251
click at [435, 240] on div at bounding box center [479, 189] width 113 height 251
click at [462, 240] on div at bounding box center [479, 189] width 113 height 251
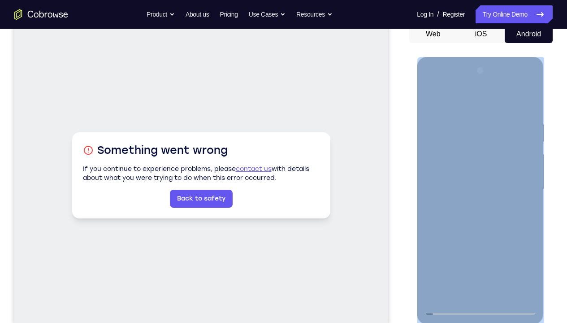
click at [455, 240] on div at bounding box center [479, 189] width 113 height 251
click at [457, 240] on div at bounding box center [479, 189] width 113 height 251
click at [475, 101] on div at bounding box center [479, 189] width 113 height 251
click at [464, 113] on div at bounding box center [479, 189] width 113 height 251
click at [444, 240] on div at bounding box center [479, 189] width 113 height 251
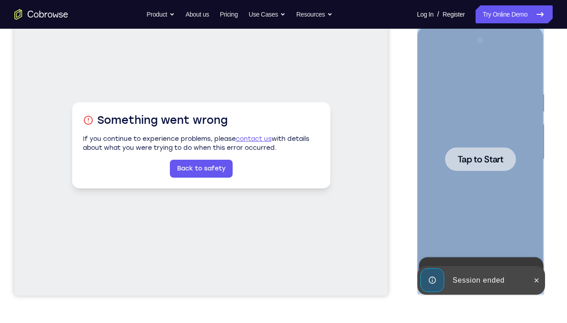
scroll to position [122, 0]
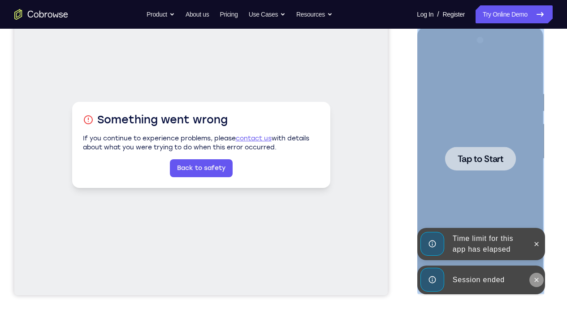
click at [536, 240] on icon at bounding box center [535, 279] width 7 height 7
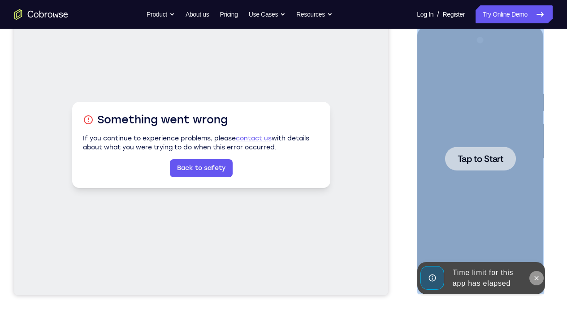
click at [534, 240] on button at bounding box center [536, 278] width 14 height 14
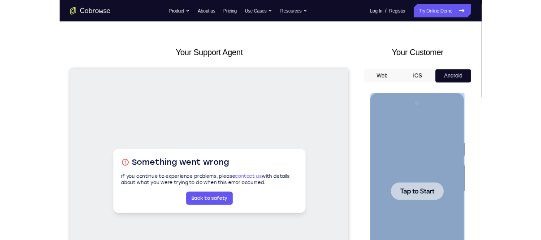
scroll to position [23, 0]
